Goal: Information Seeking & Learning: Learn about a topic

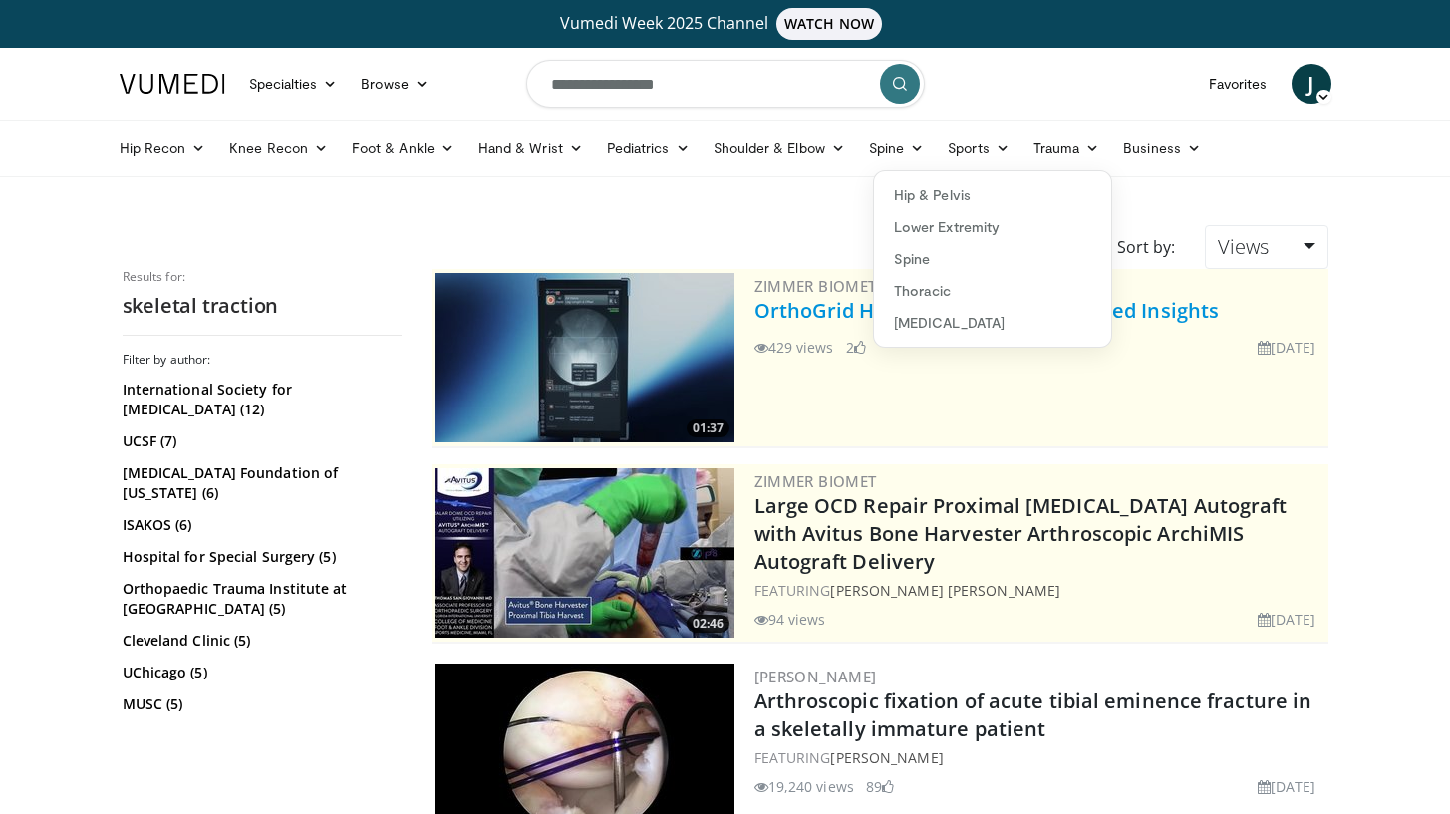
click at [914, 318] on link "[MEDICAL_DATA]" at bounding box center [992, 323] width 237 height 32
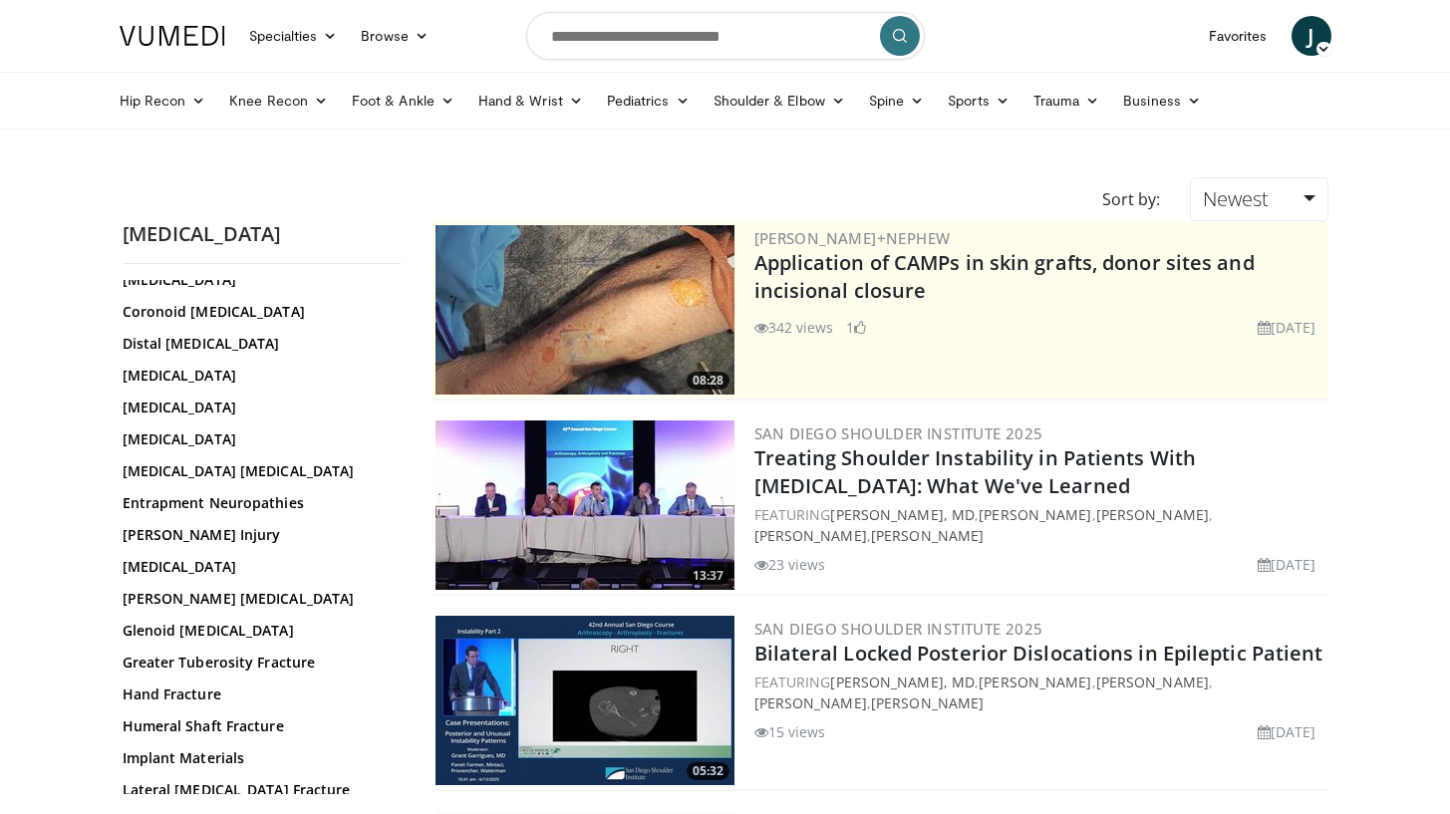
scroll to position [180, 0]
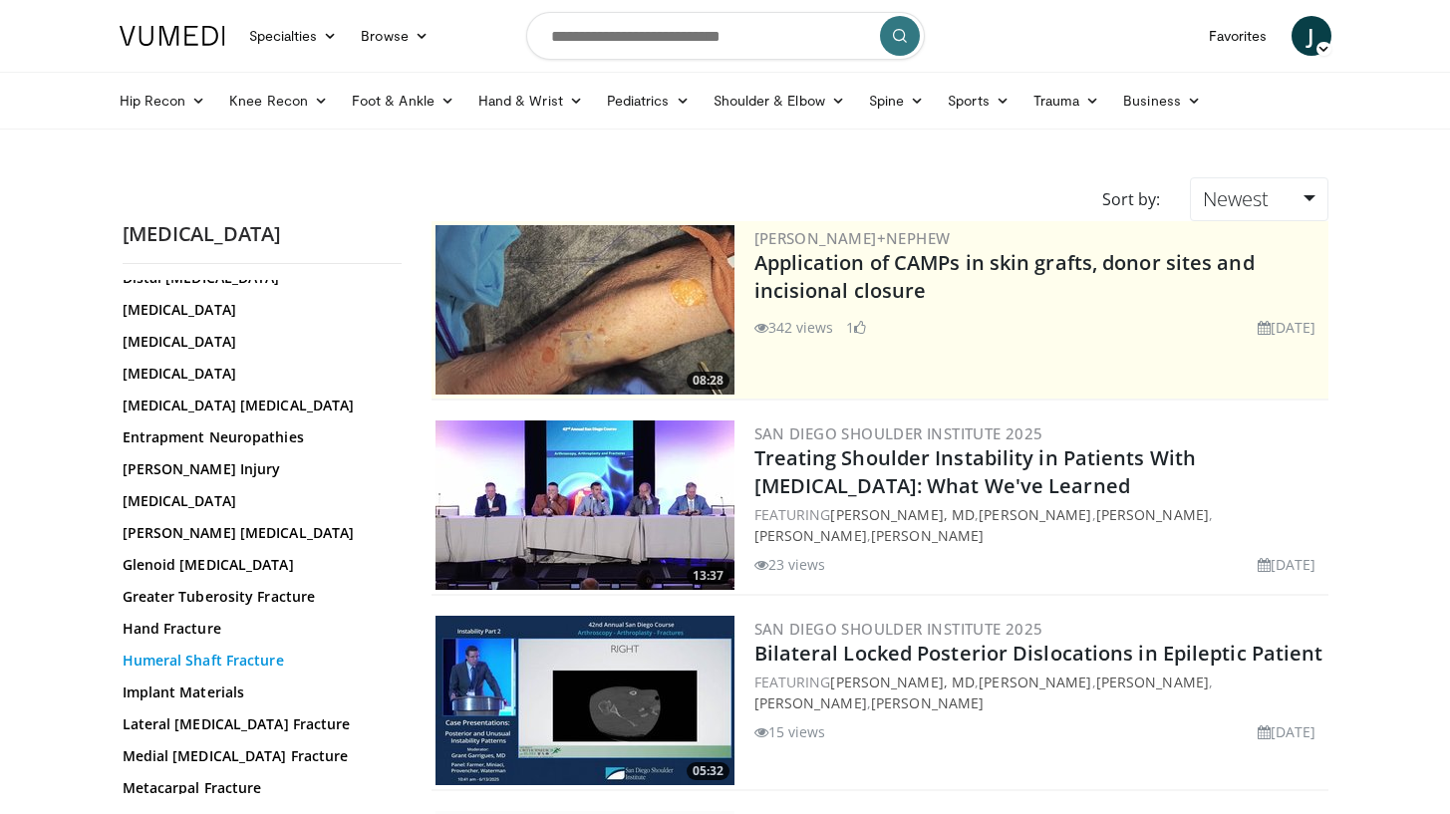
click at [198, 656] on link "Humeral Shaft Fracture" at bounding box center [257, 661] width 269 height 20
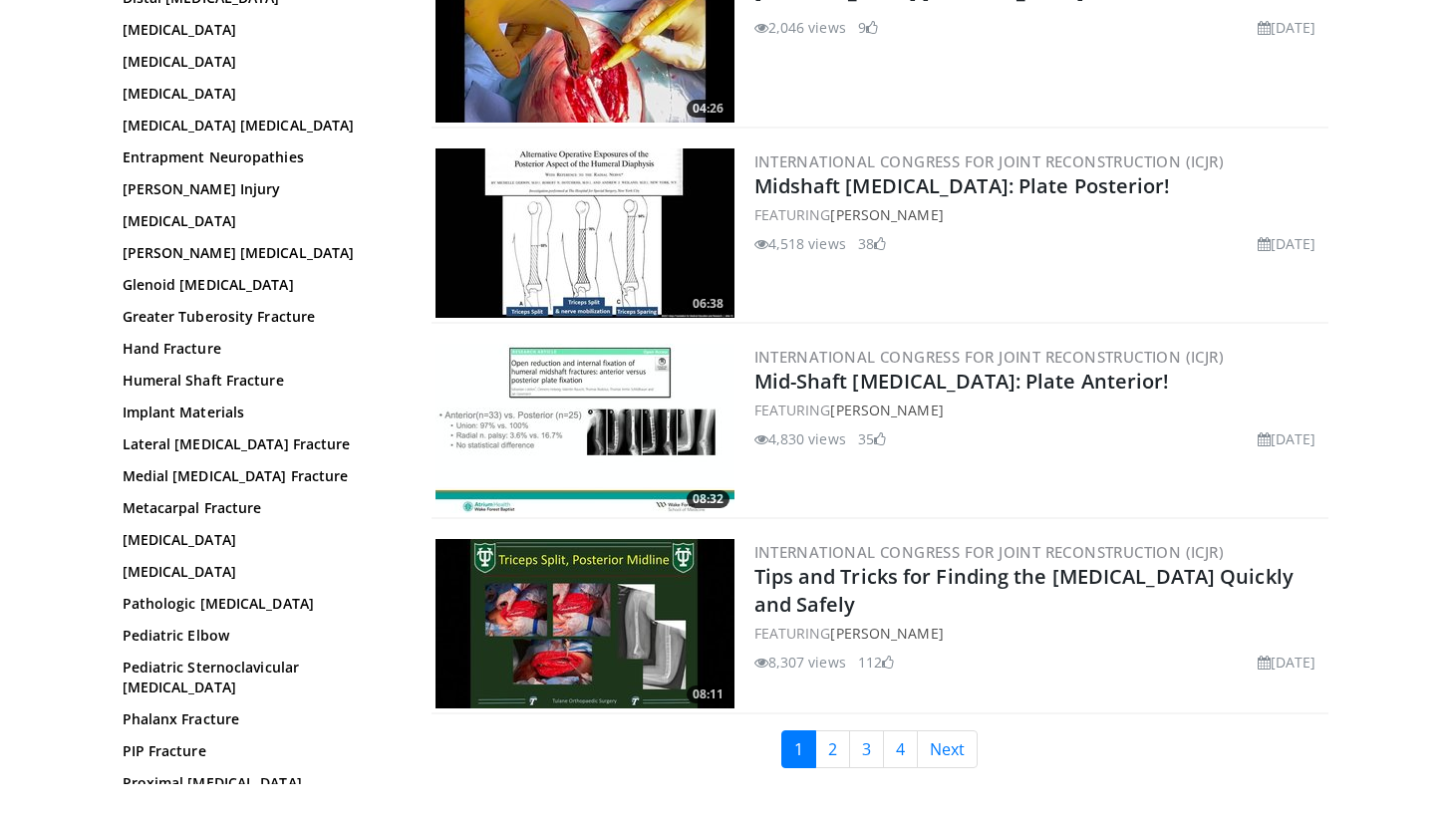
scroll to position [4576, 0]
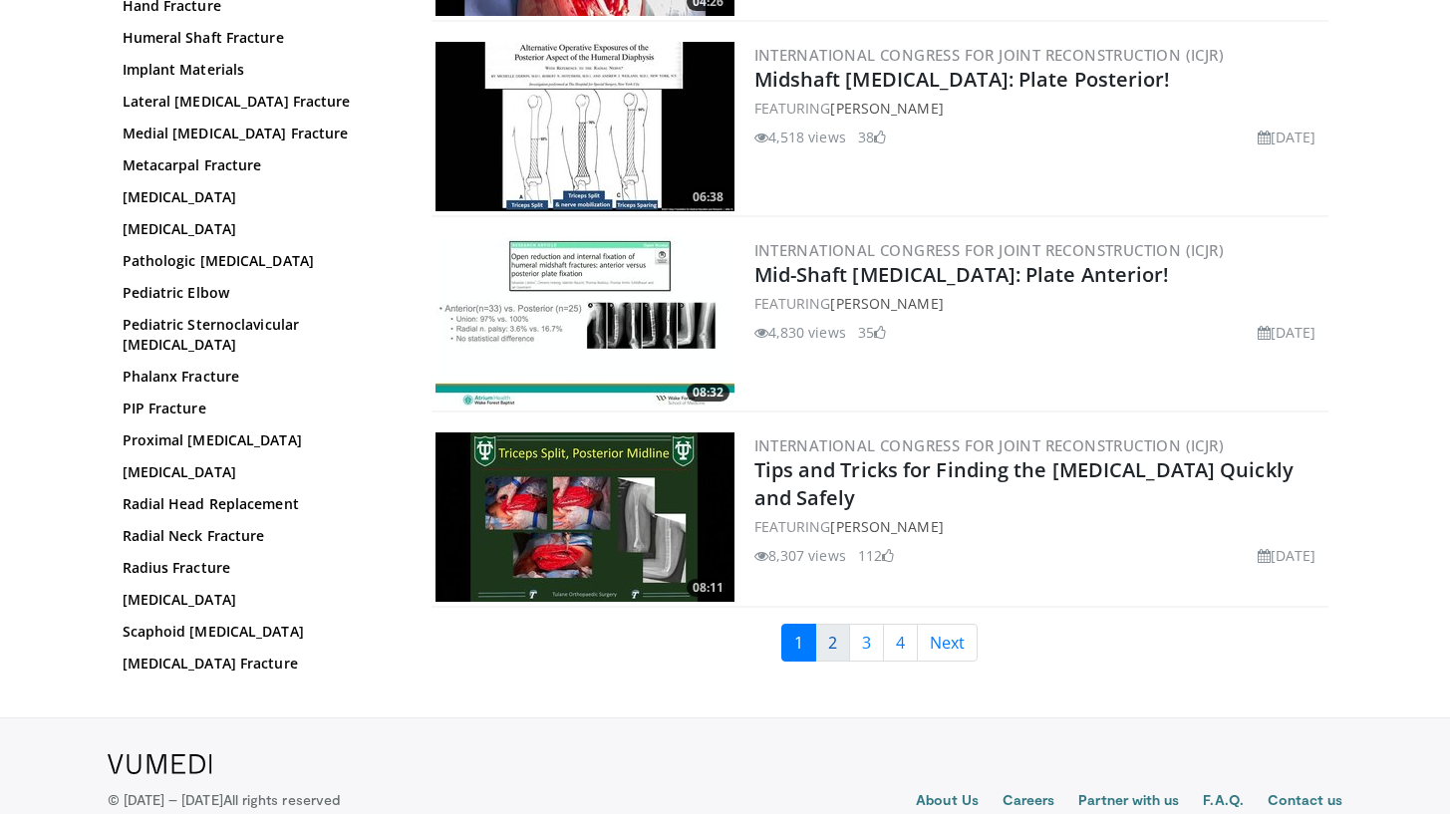
click at [828, 624] on link "2" at bounding box center [832, 643] width 35 height 38
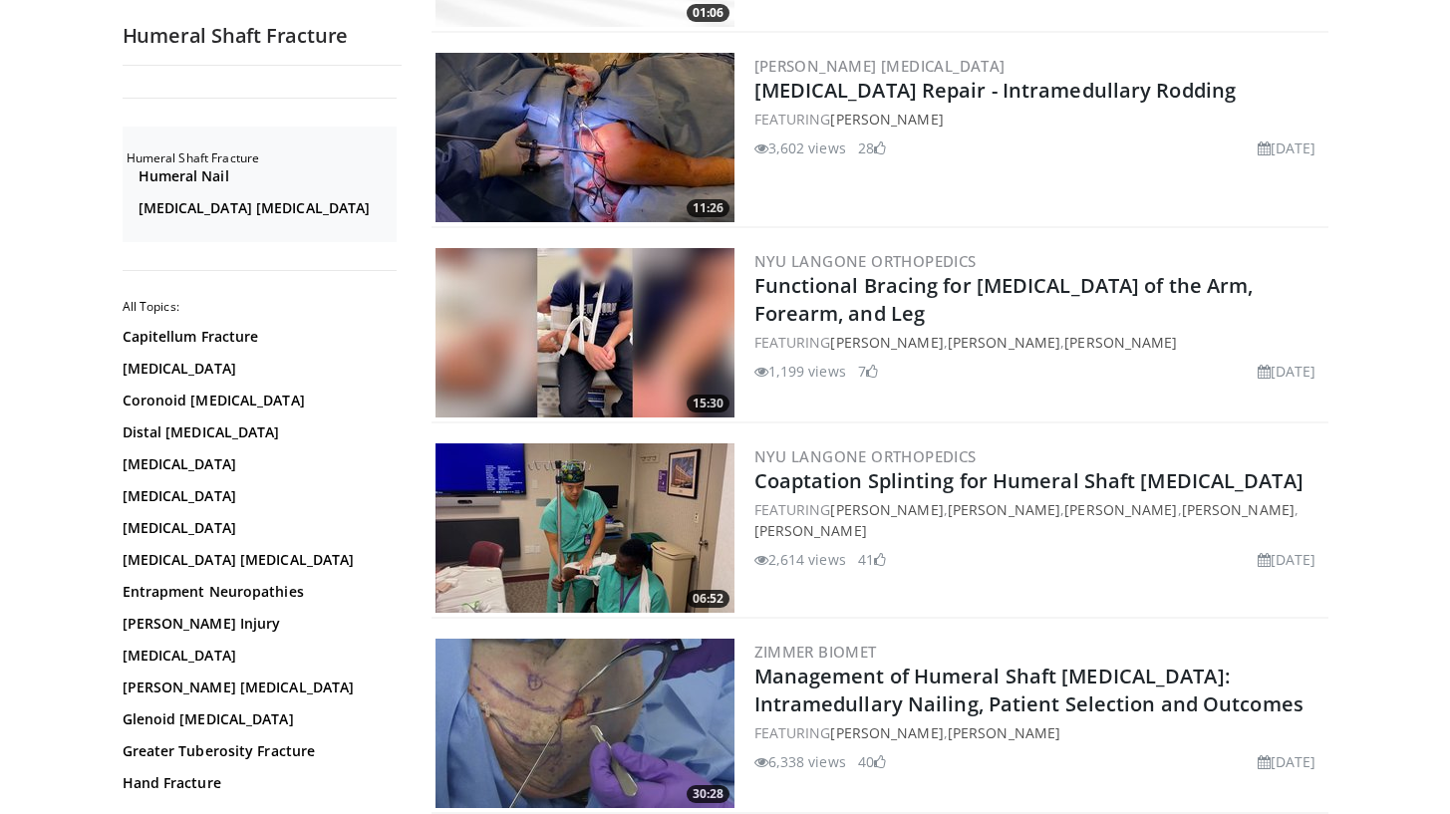
scroll to position [1935, 0]
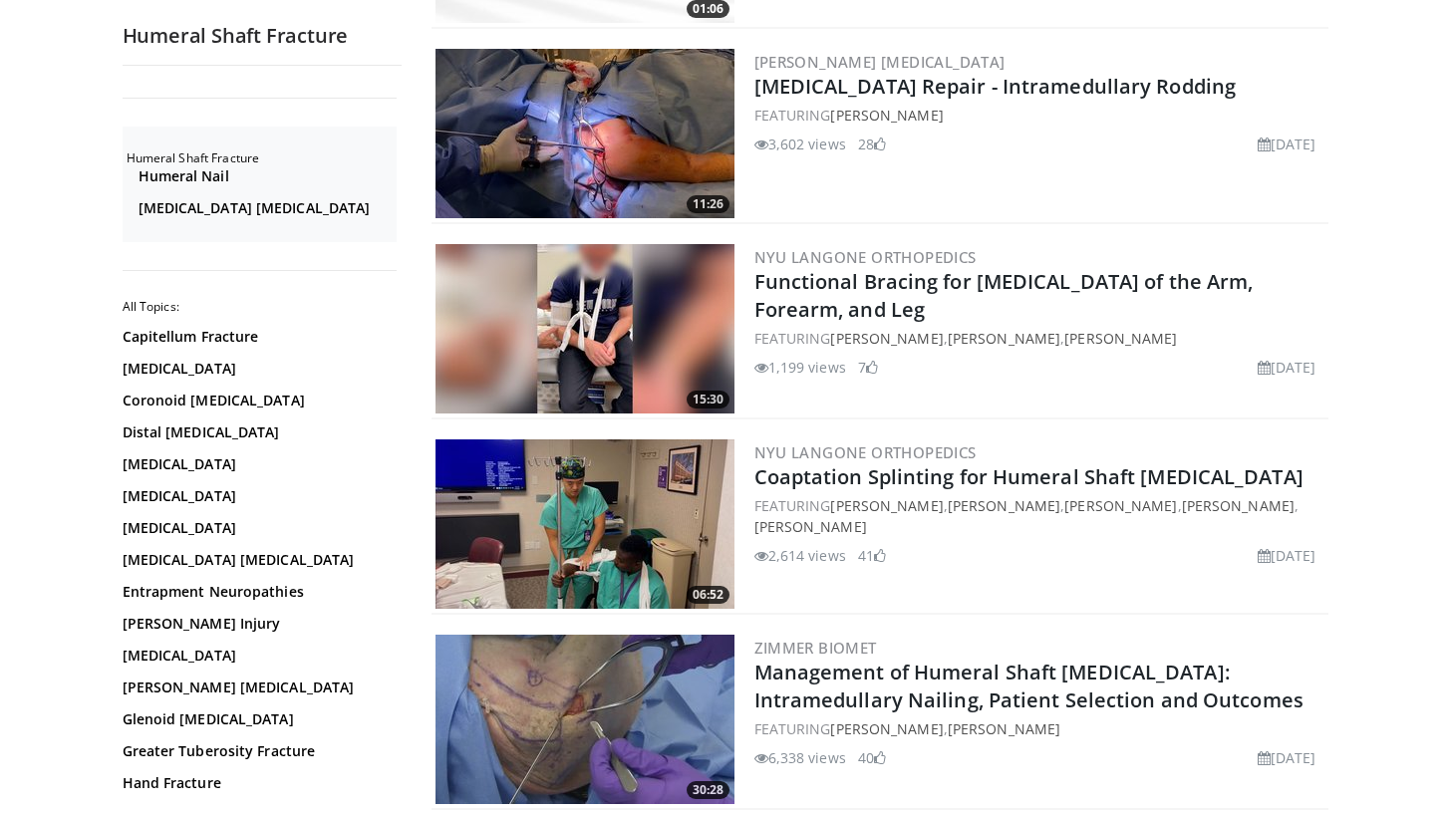
click at [588, 715] on img at bounding box center [585, 719] width 299 height 169
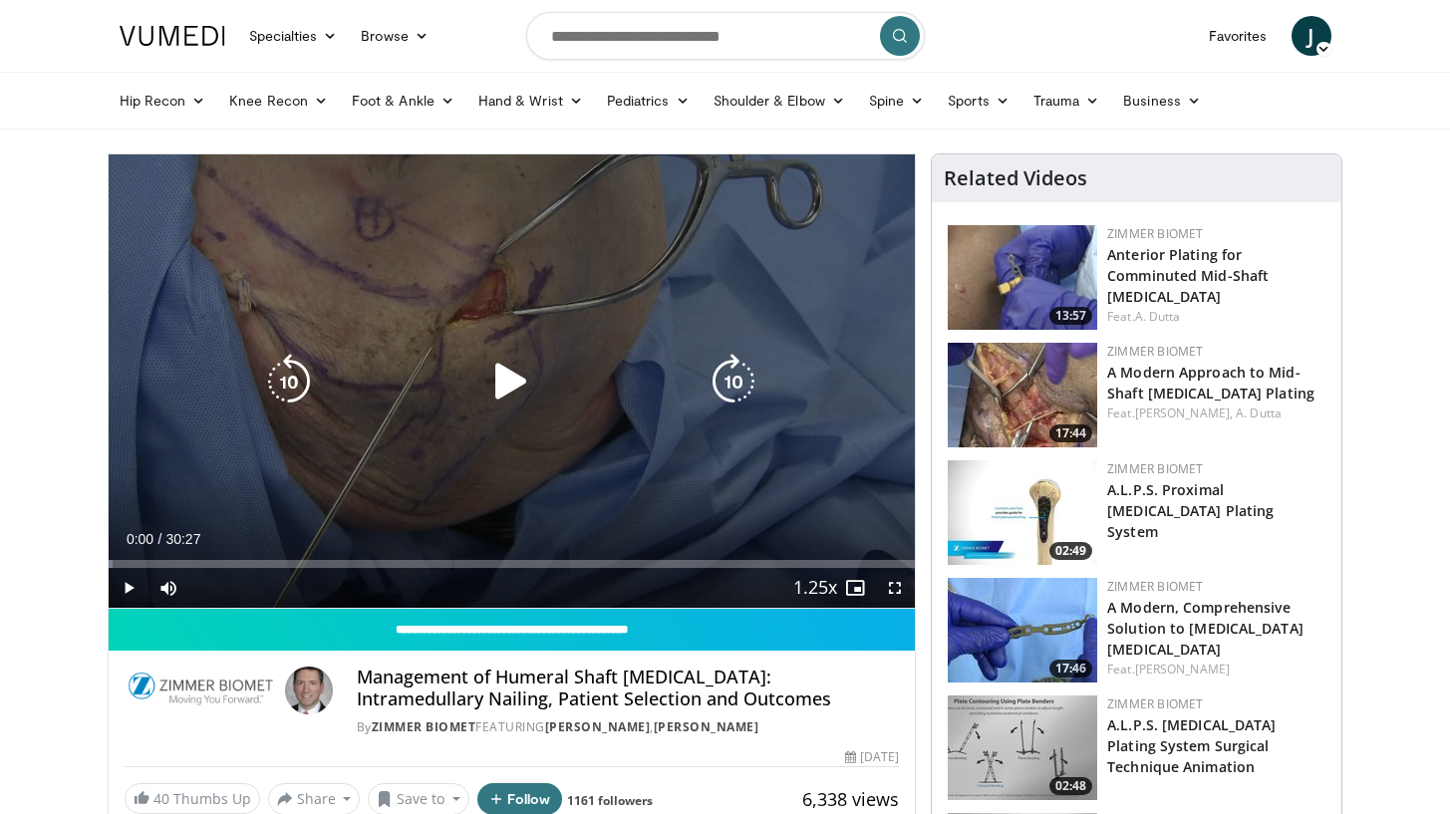
click at [492, 371] on icon "Video Player" at bounding box center [511, 382] width 56 height 56
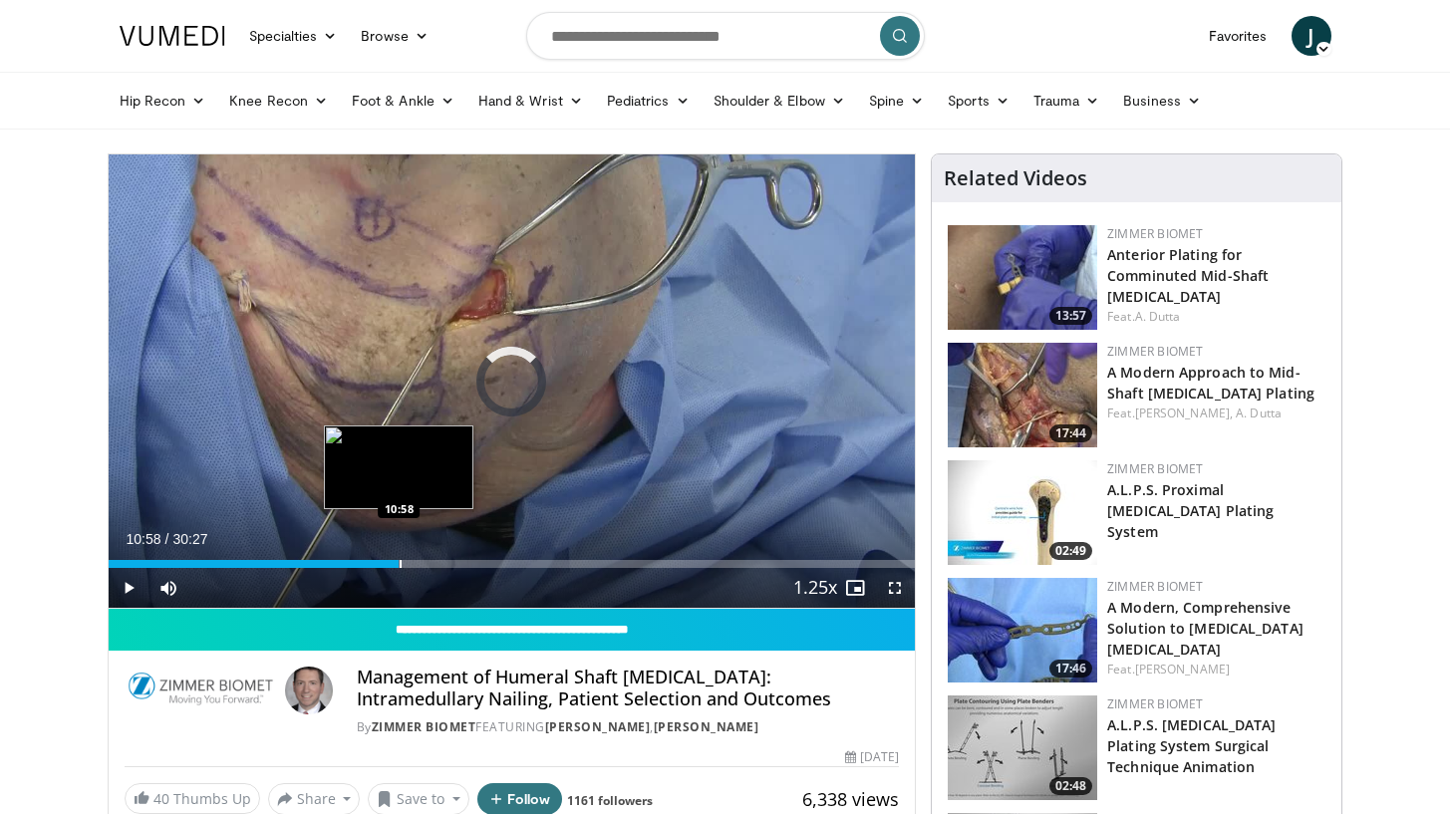
click at [400, 565] on div "Progress Bar" at bounding box center [401, 564] width 2 height 8
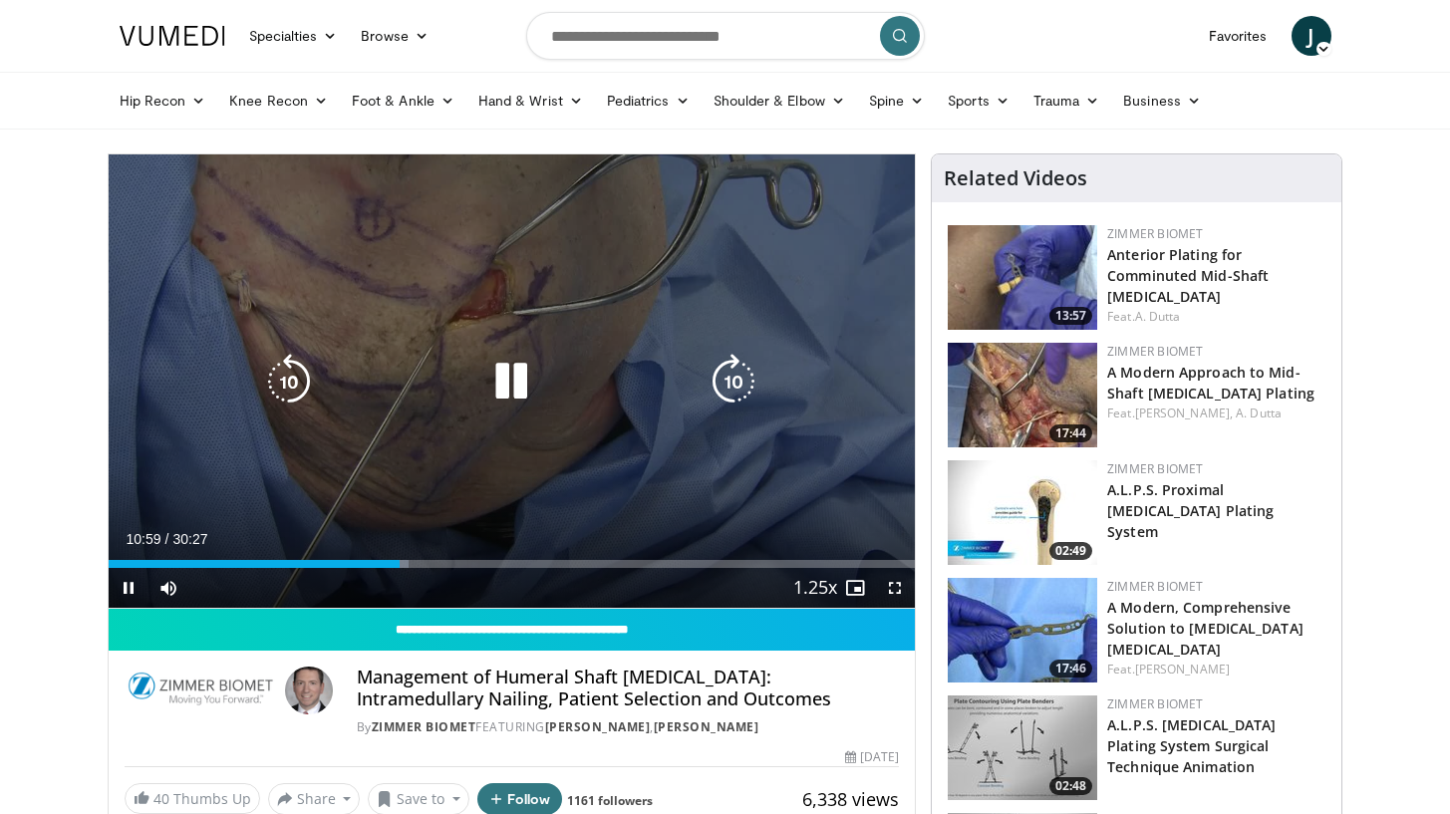
click at [296, 370] on icon "Video Player" at bounding box center [289, 382] width 56 height 56
click at [271, 364] on icon "Video Player" at bounding box center [289, 382] width 56 height 56
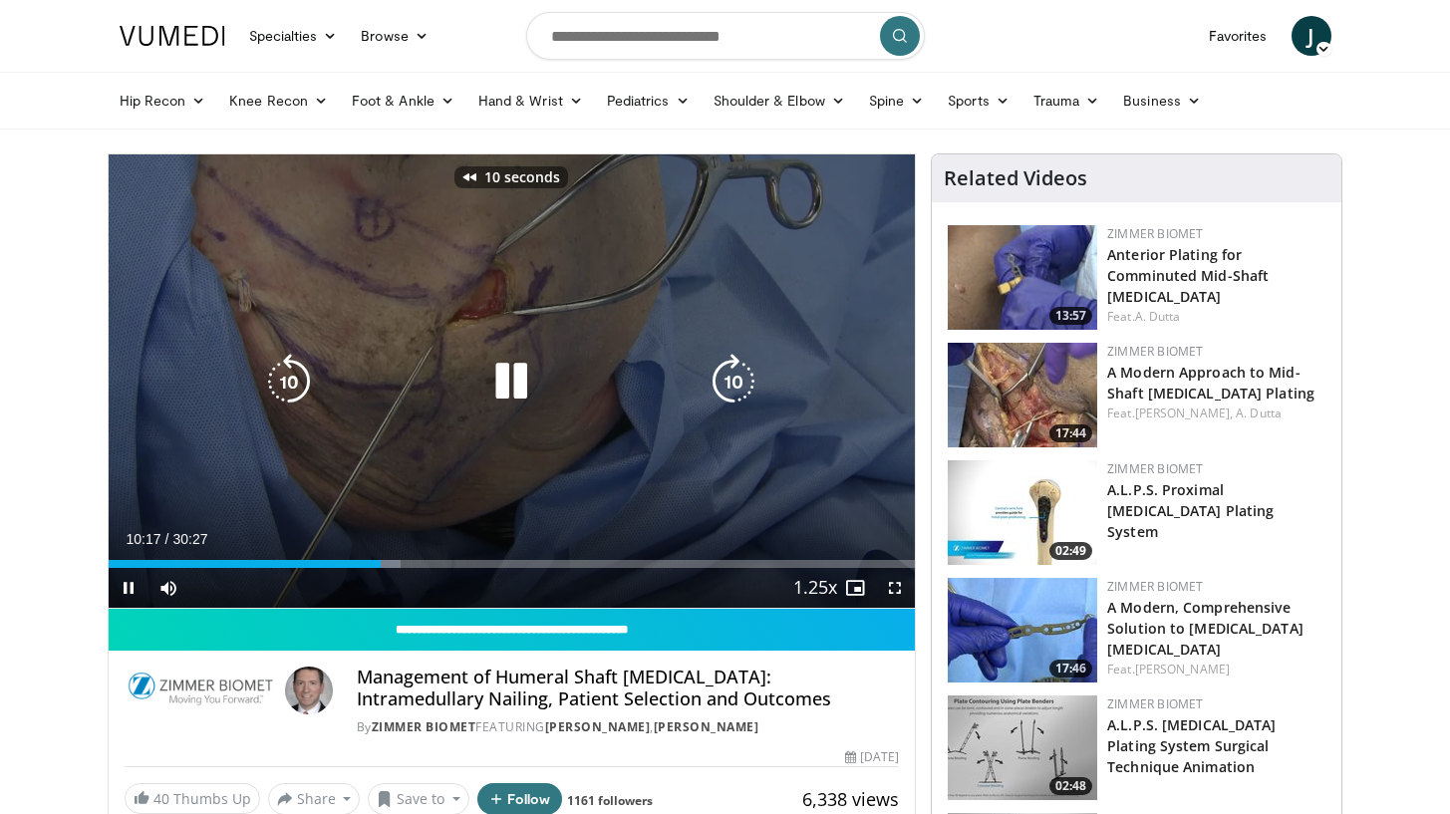
click at [271, 366] on icon "Video Player" at bounding box center [289, 382] width 56 height 56
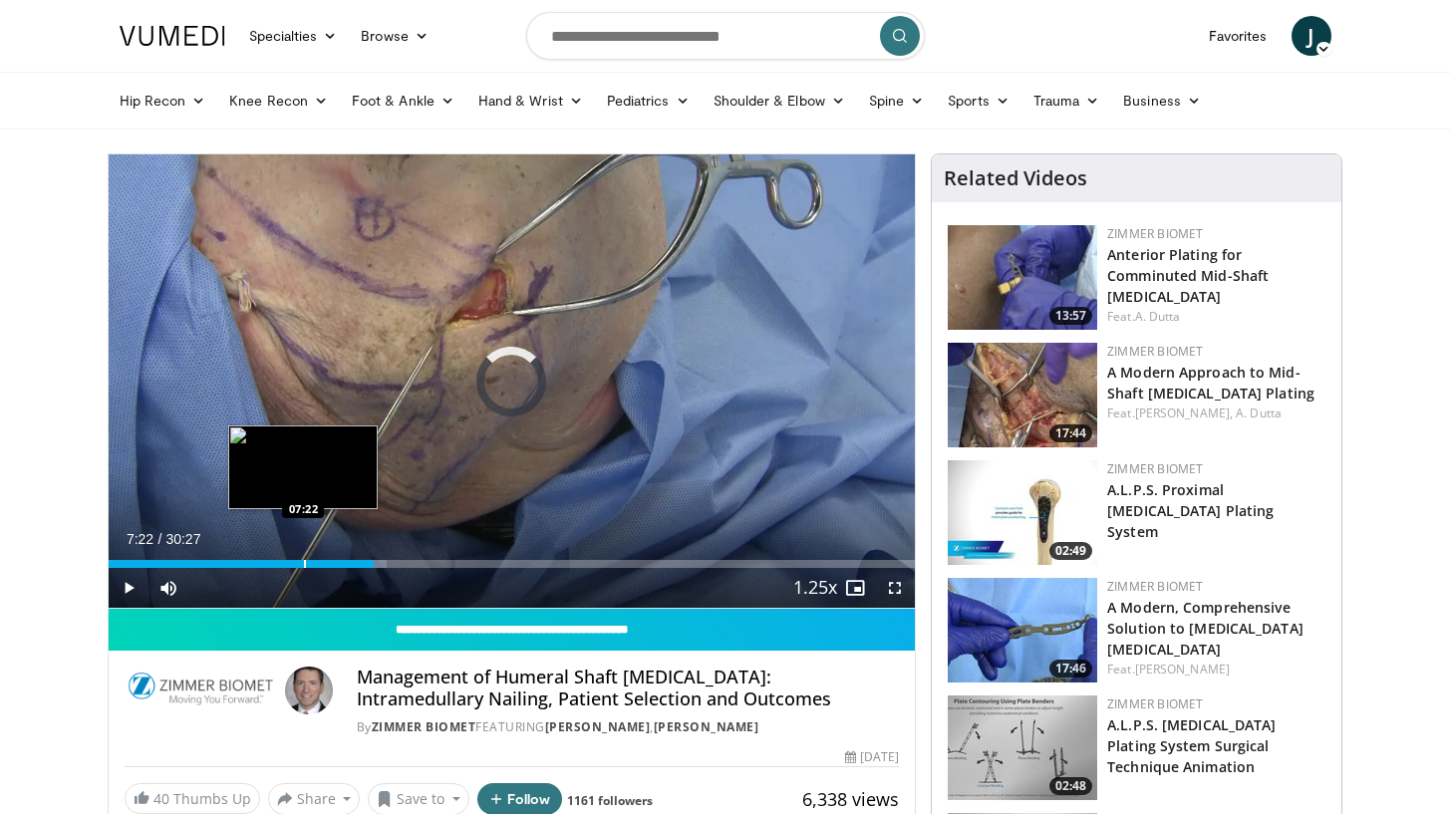
click at [304, 562] on div "Progress Bar" at bounding box center [305, 564] width 2 height 8
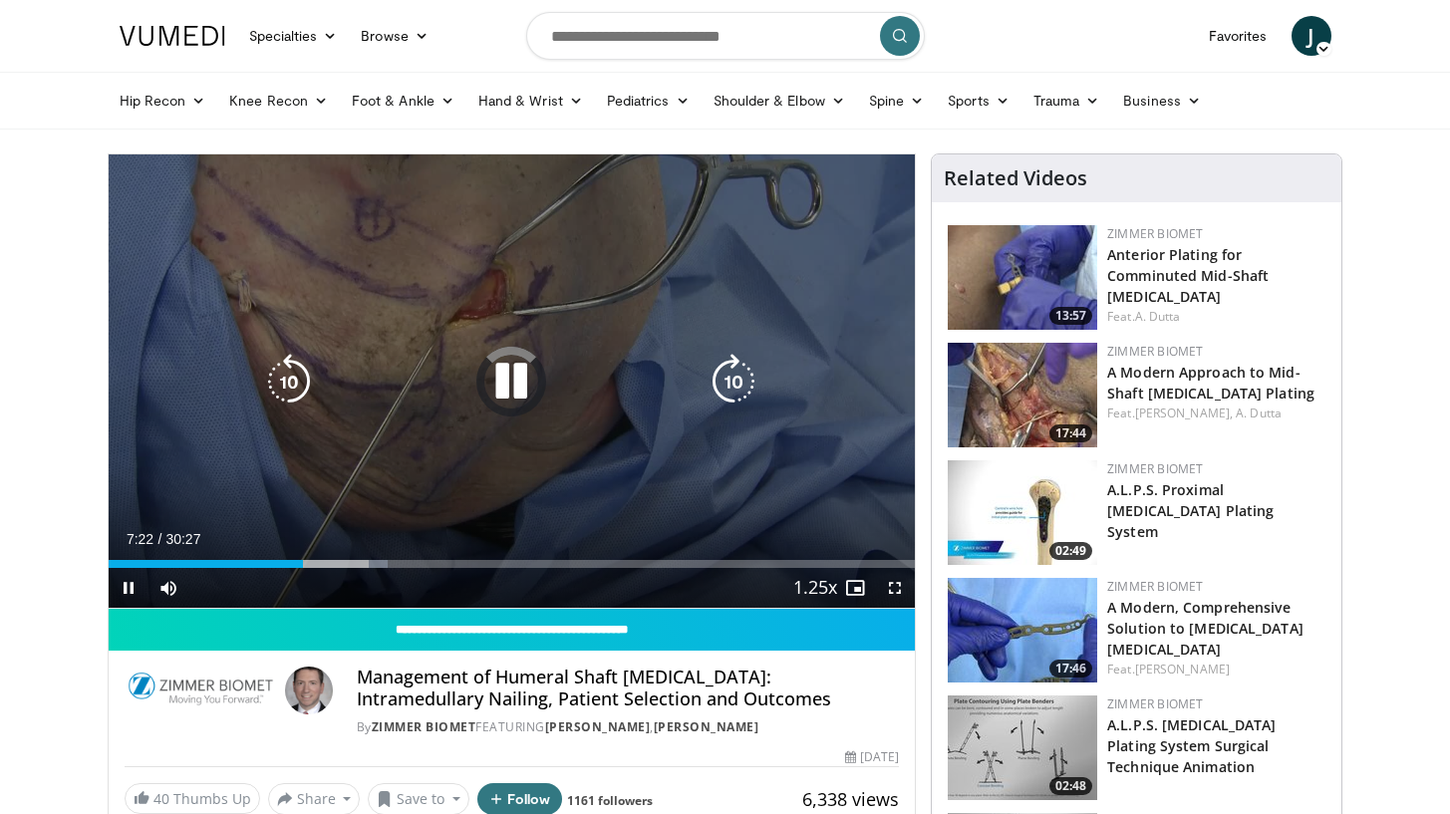
click at [495, 392] on icon "Video Player" at bounding box center [511, 382] width 56 height 56
click at [500, 376] on icon "Video Player" at bounding box center [511, 382] width 56 height 56
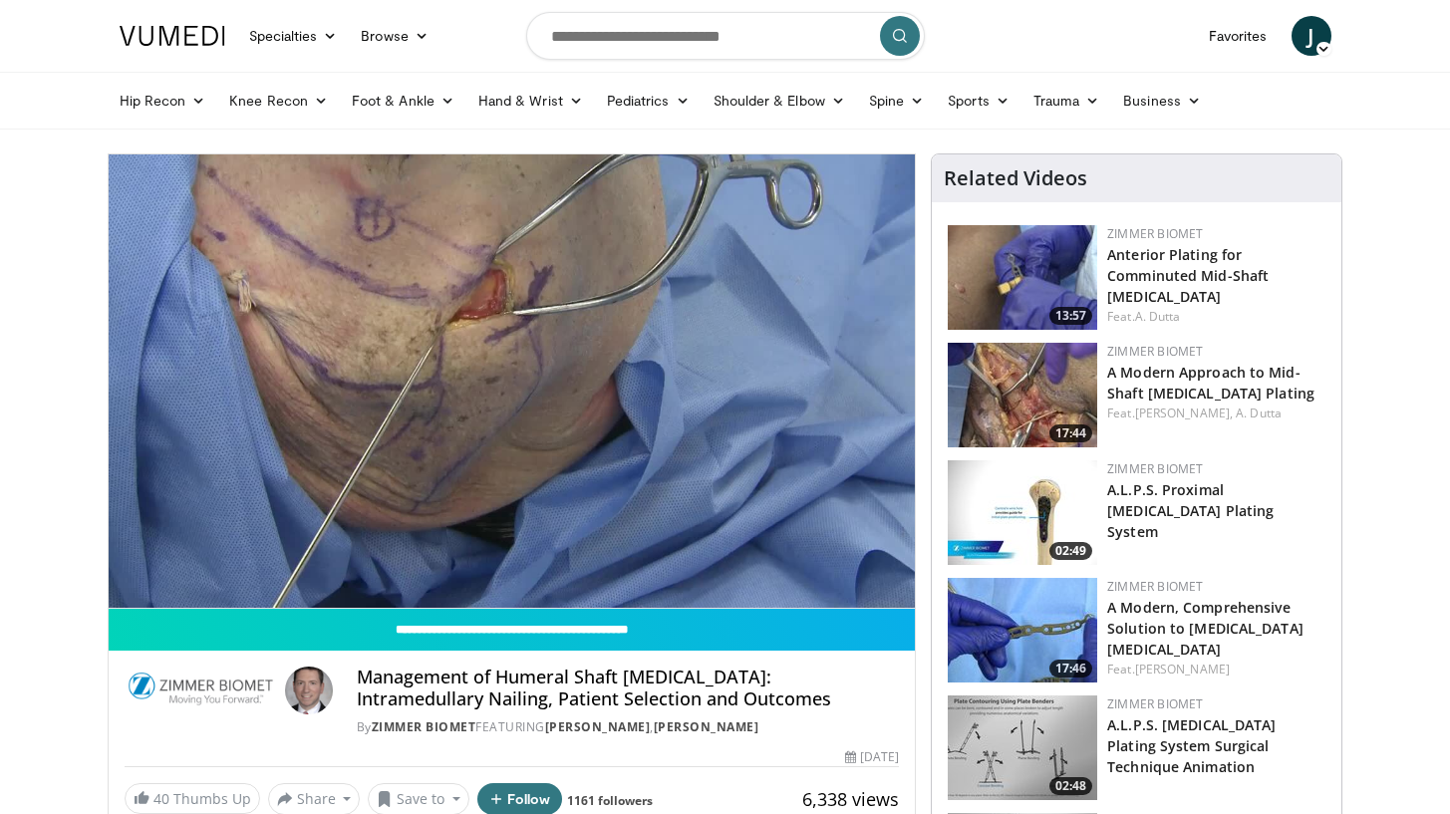
click at [410, 600] on div "Loaded : 24.41% 07:40 11:14" at bounding box center [512, 604] width 807 height 8
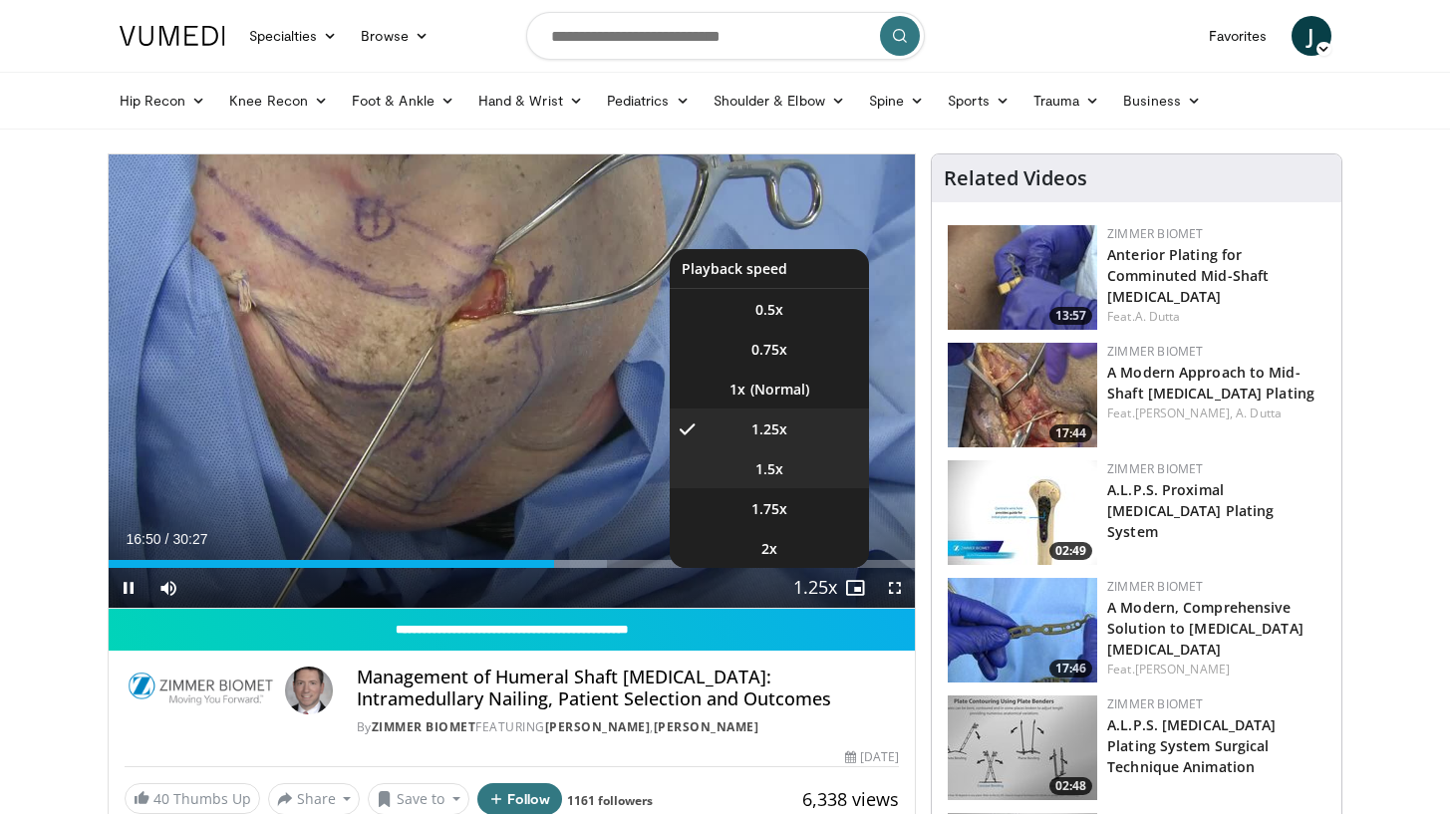
click at [749, 481] on li "1.5x" at bounding box center [769, 469] width 199 height 40
